Goal: Information Seeking & Learning: Check status

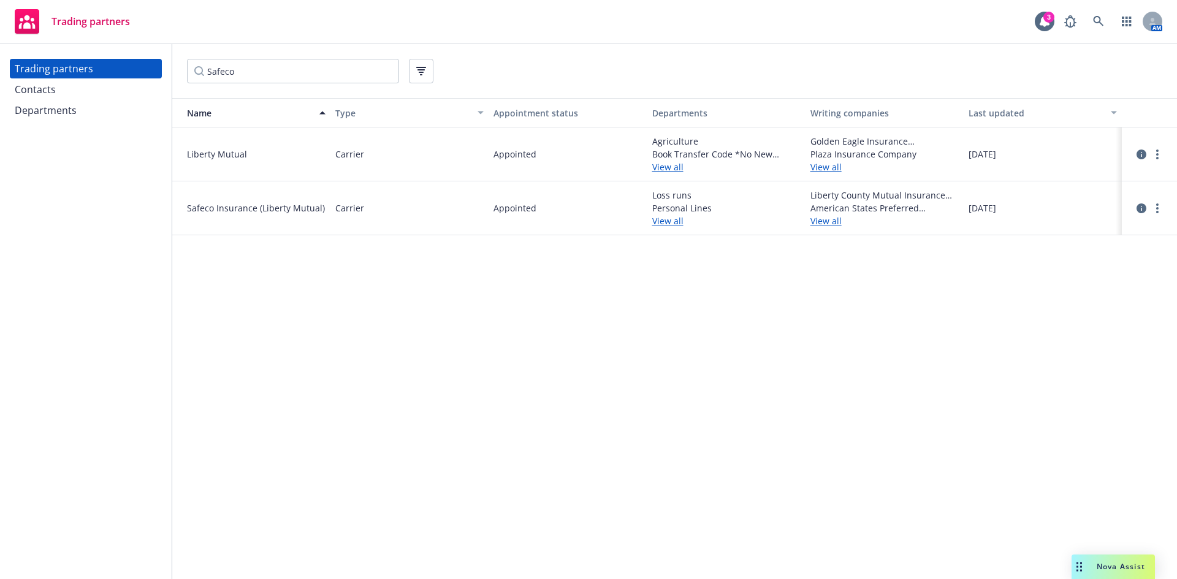
click at [407, 380] on div "Name Type Appointment status Departments Writing companies Last updated Liberty…" at bounding box center [674, 338] width 1005 height 481
click at [1141, 215] on link "circleInformation" at bounding box center [1141, 208] width 15 height 15
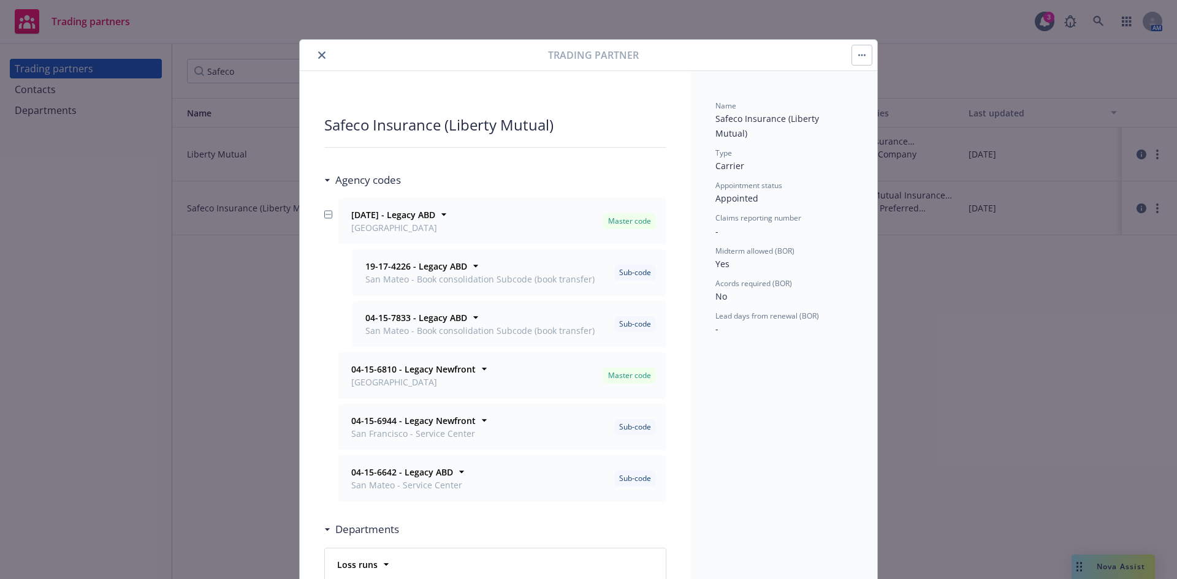
click at [319, 56] on icon "close" at bounding box center [321, 55] width 7 height 7
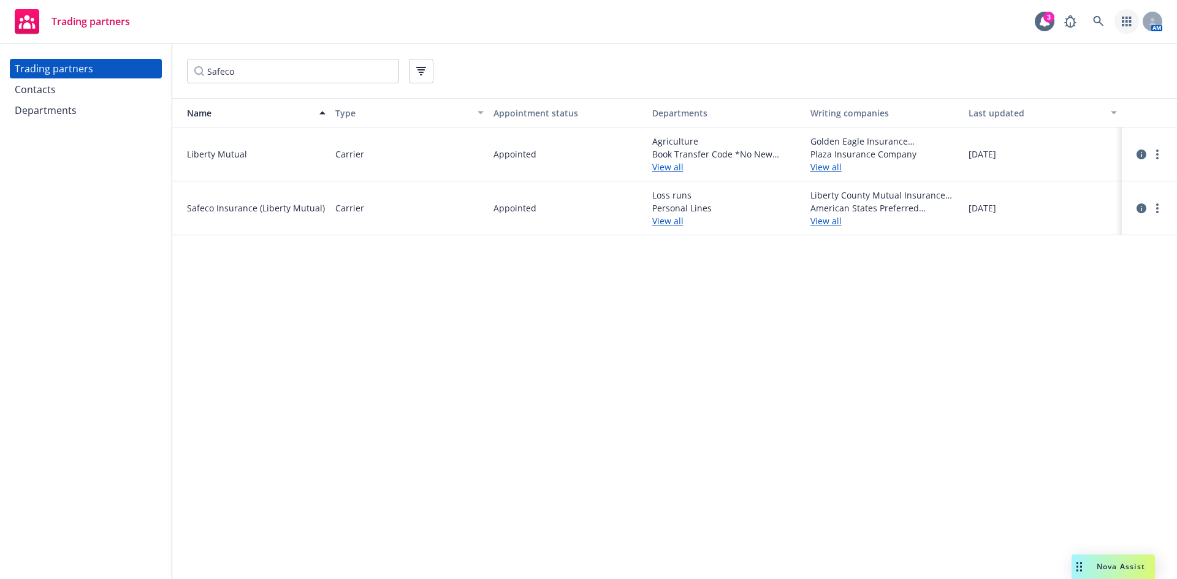
click at [1122, 20] on icon "button" at bounding box center [1126, 22] width 9 height 10
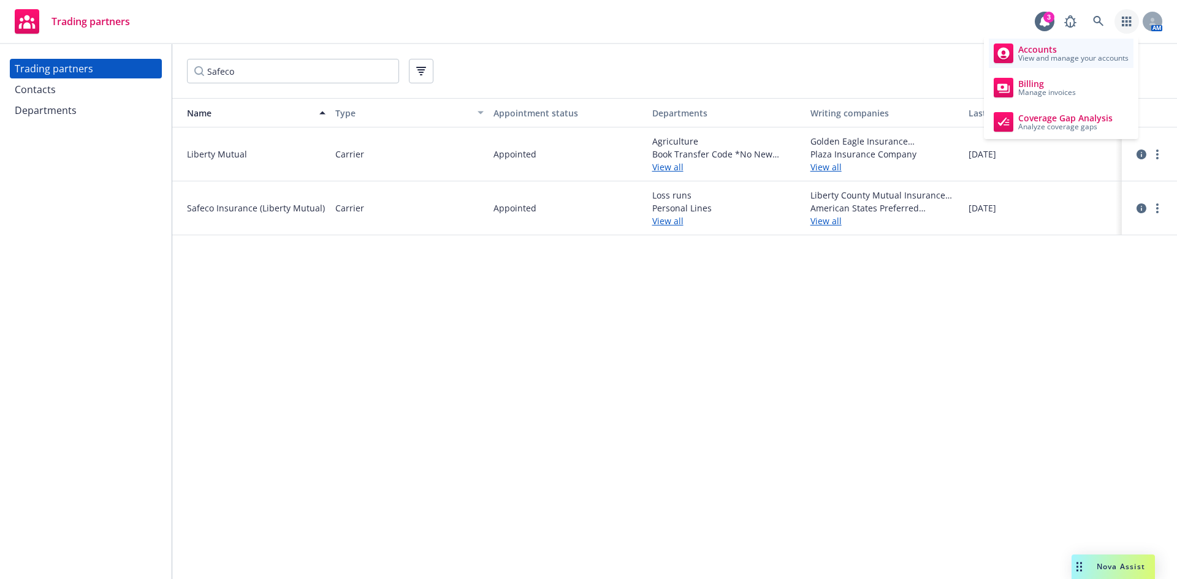
click at [1113, 56] on span "View and manage your accounts" at bounding box center [1074, 58] width 110 height 7
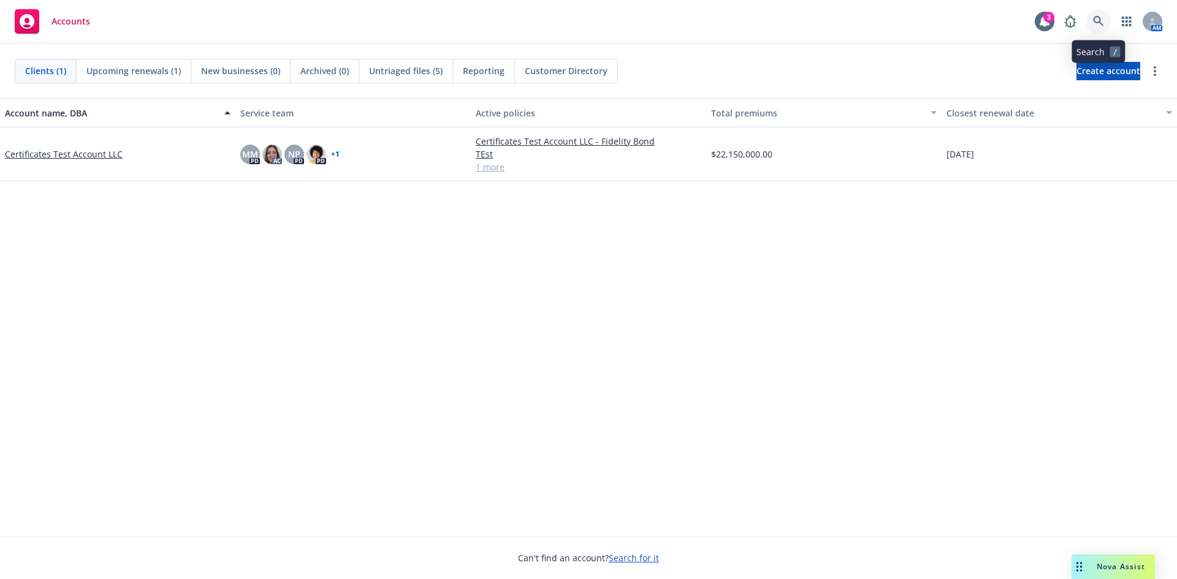
click at [1099, 17] on icon at bounding box center [1098, 21] width 10 height 10
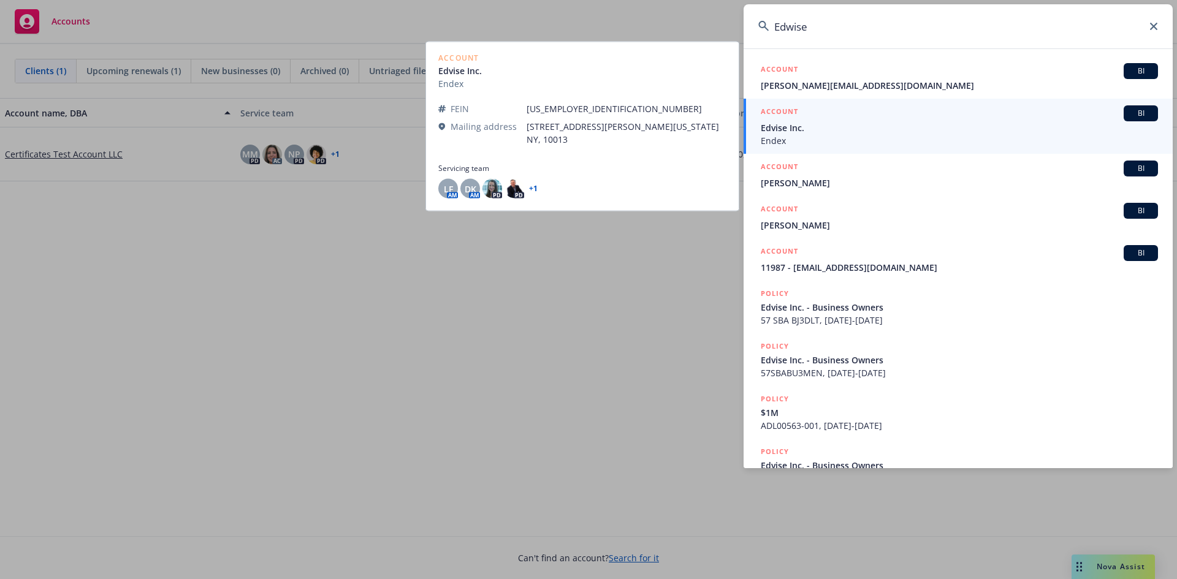
type input "Edwise"
click at [847, 117] on div "ACCOUNT BI" at bounding box center [959, 113] width 397 height 16
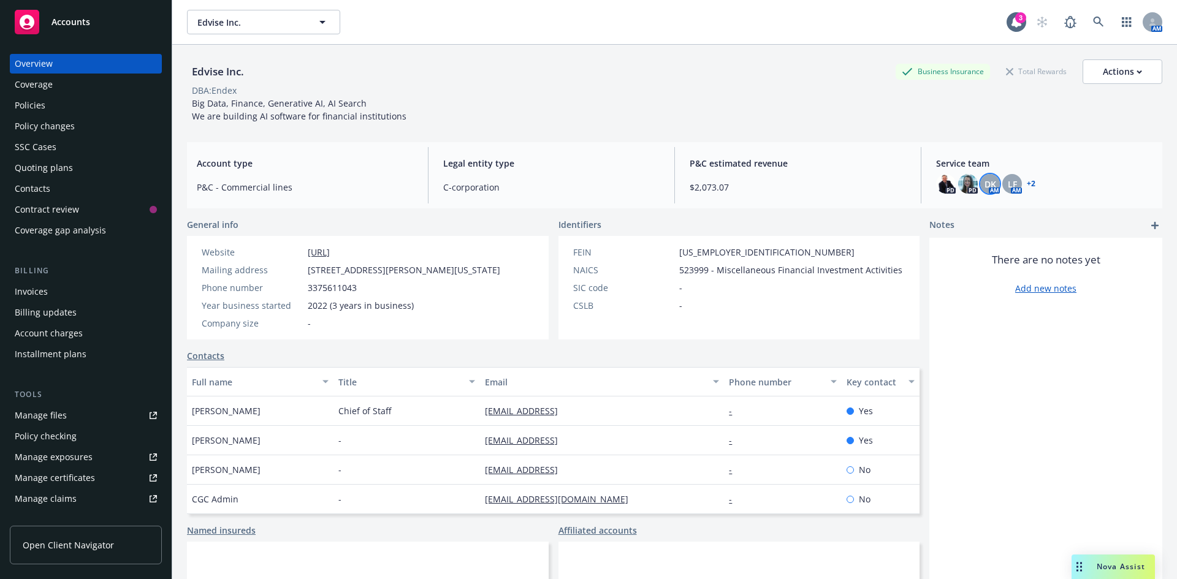
click at [980, 190] on div "DK" at bounding box center [990, 184] width 20 height 20
click at [1008, 187] on span "LF" at bounding box center [1012, 184] width 9 height 13
click at [1030, 185] on div "PD PD DK AM LF AM + 2" at bounding box center [1044, 184] width 216 height 20
click at [130, 102] on div "Policies" at bounding box center [86, 106] width 142 height 20
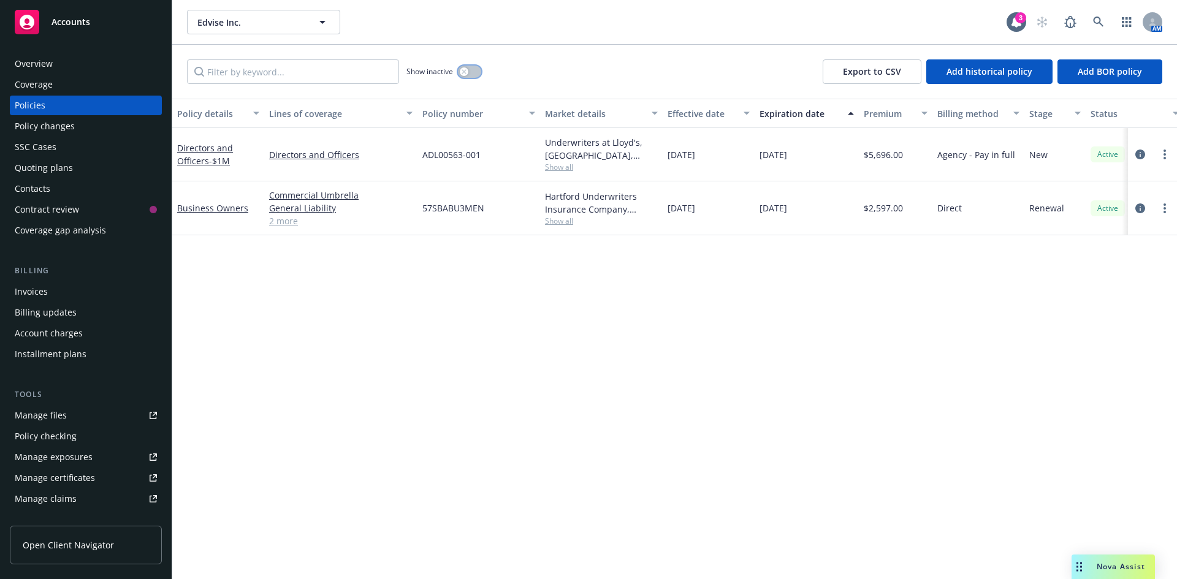
click at [478, 72] on button "button" at bounding box center [469, 72] width 23 height 12
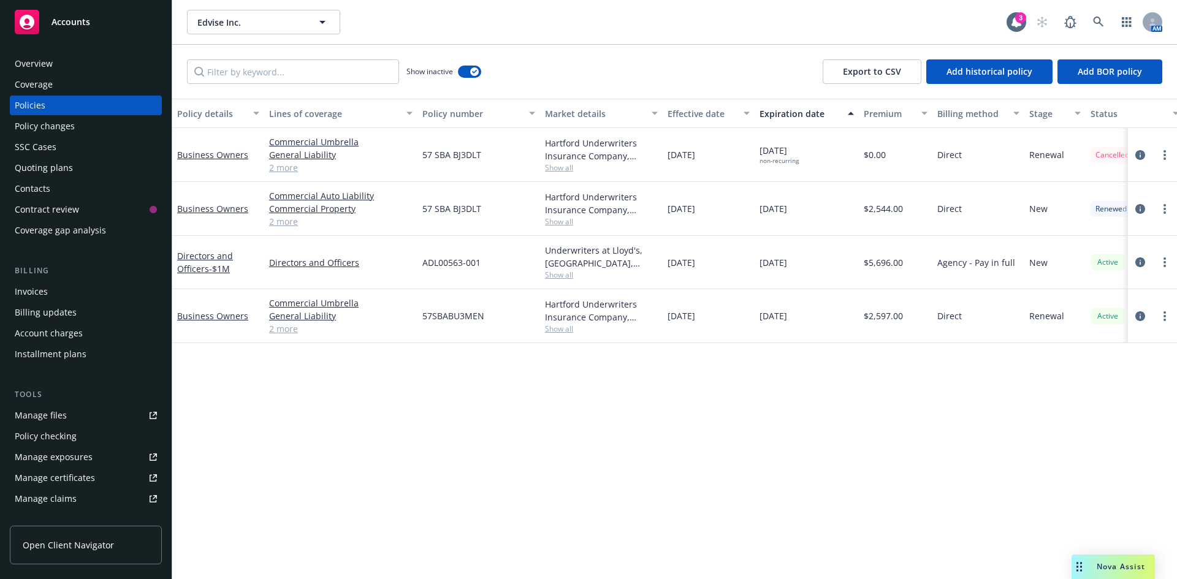
click at [44, 62] on div "Overview" at bounding box center [34, 64] width 38 height 20
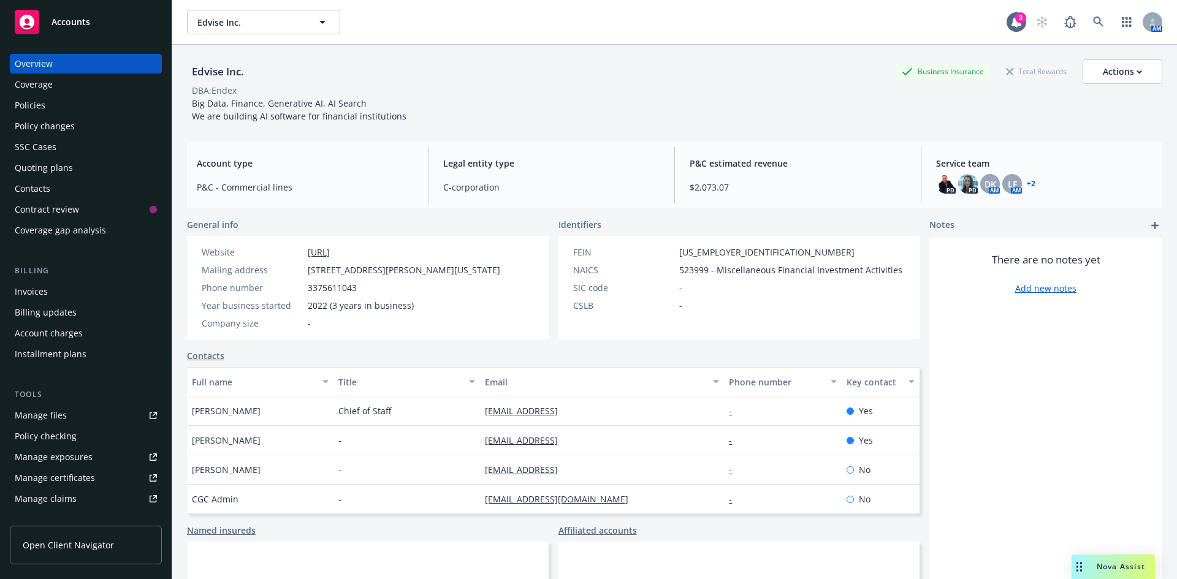
click at [1027, 185] on link "+ 2" at bounding box center [1031, 183] width 9 height 7
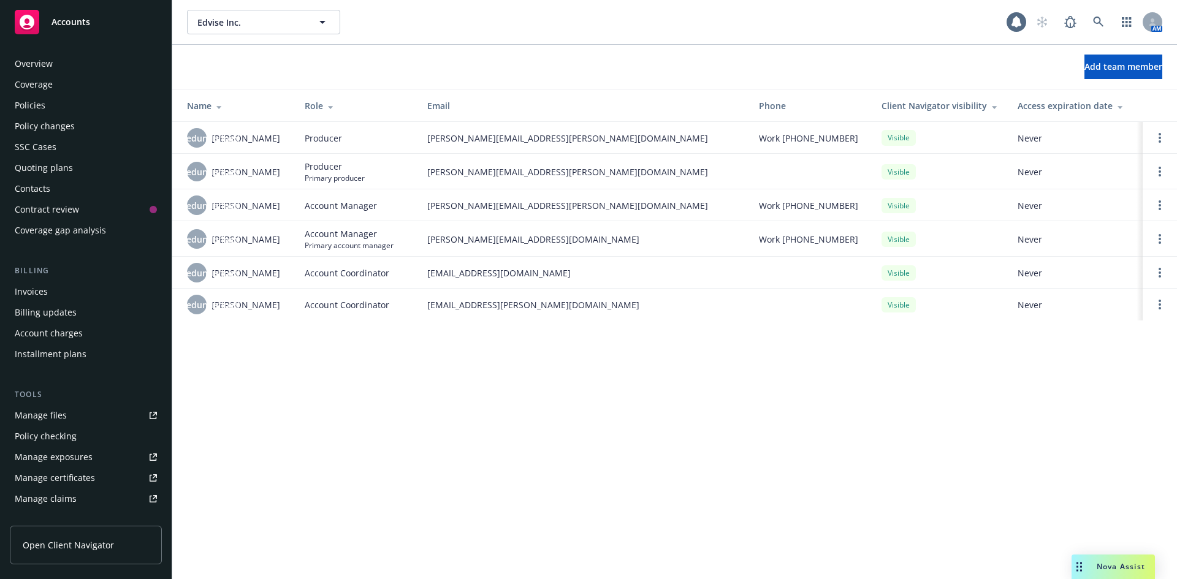
scroll to position [240, 0]
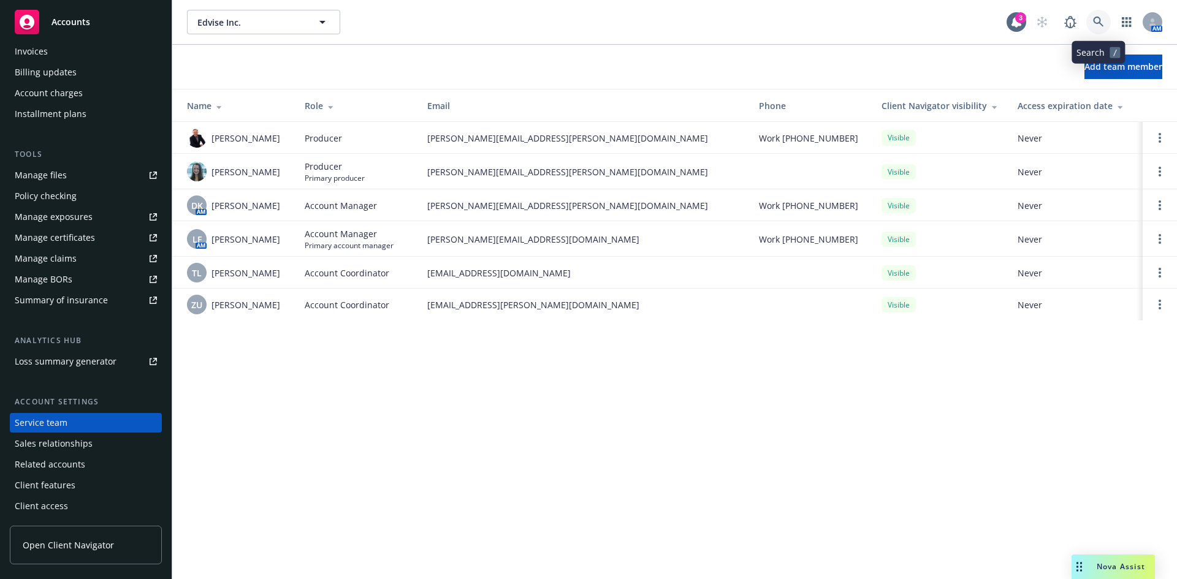
click at [1103, 26] on icon at bounding box center [1098, 22] width 10 height 10
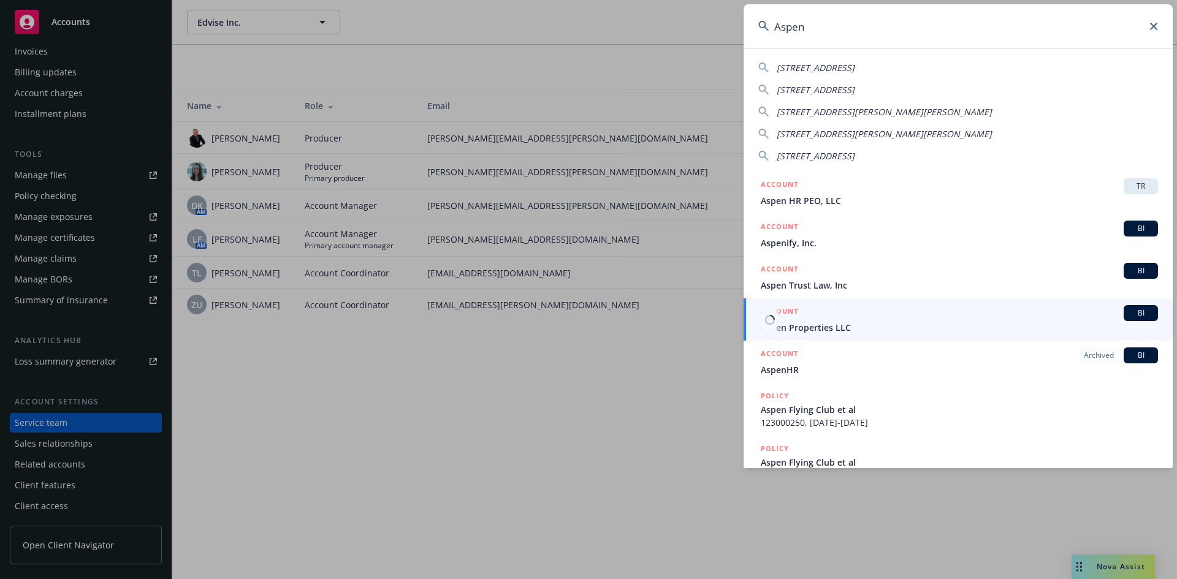
type input "Aspen"
click at [905, 326] on span "Aspen Properties LLC" at bounding box center [959, 327] width 397 height 13
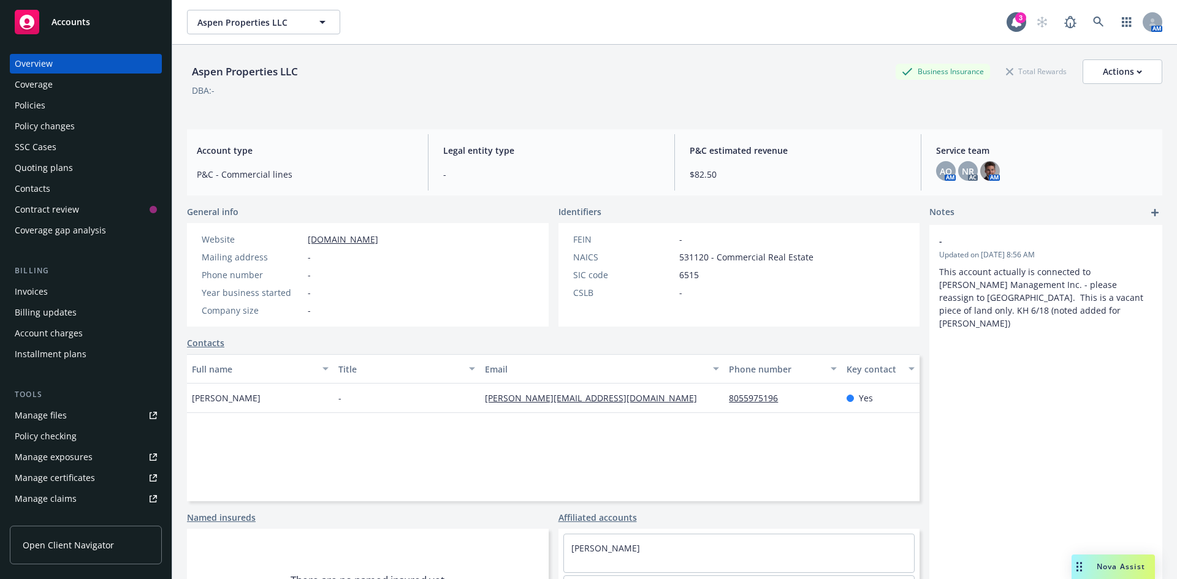
click at [37, 96] on div "Policies" at bounding box center [30, 106] width 31 height 20
